Goal: Task Accomplishment & Management: Use online tool/utility

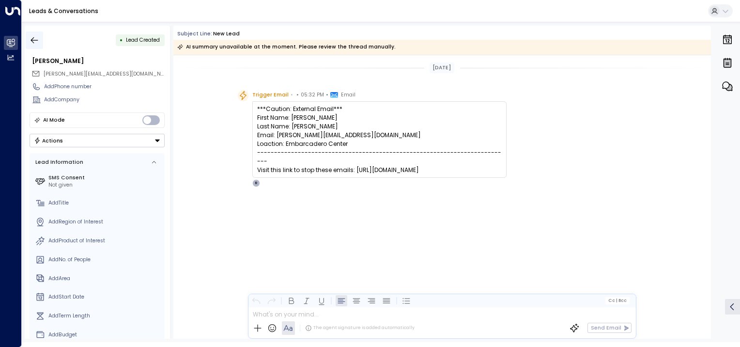
click at [33, 37] on icon "button" at bounding box center [34, 40] width 7 height 6
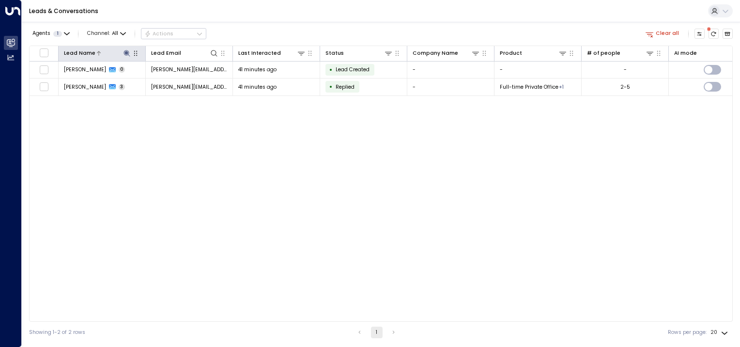
click at [127, 53] on icon at bounding box center [127, 53] width 6 height 6
type input "*"
type input "*****"
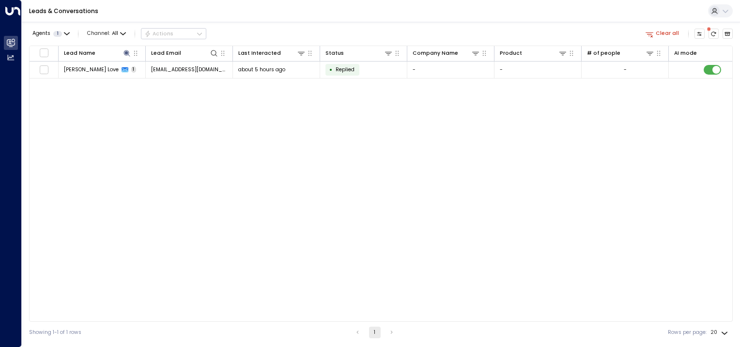
click at [118, 110] on div "Lead Name Lead Email Last Interacted Status Company Name Product # of people AI…" at bounding box center [381, 184] width 704 height 276
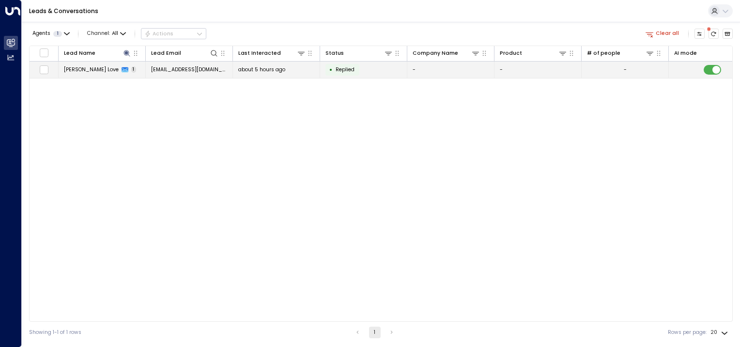
click at [99, 70] on span "[PERSON_NAME] Love" at bounding box center [91, 69] width 55 height 7
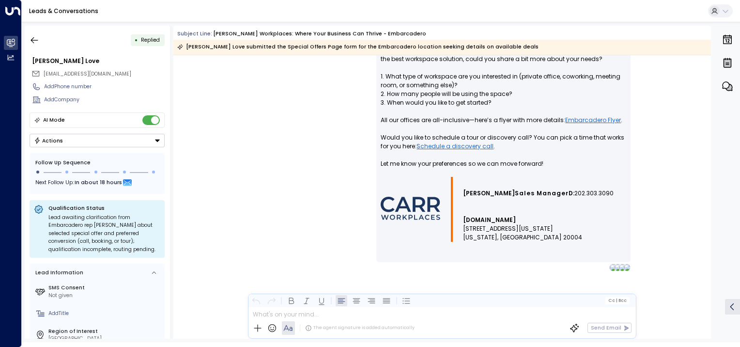
scroll to position [507, 0]
